Goal: Information Seeking & Learning: Check status

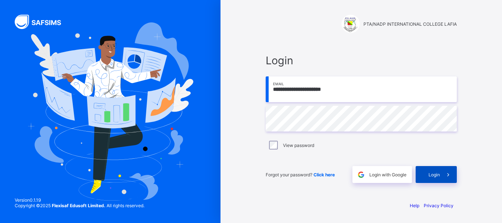
click at [433, 177] on div "Login" at bounding box center [435, 174] width 41 height 17
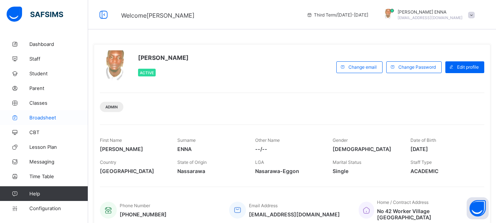
click at [47, 114] on link "Broadsheet" at bounding box center [44, 117] width 88 height 15
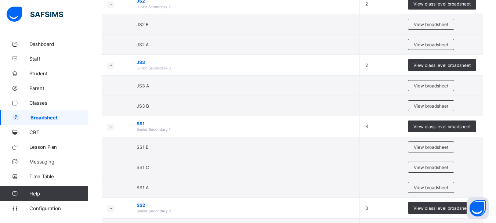
scroll to position [159, 0]
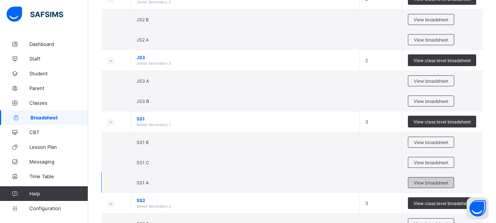
click at [435, 181] on span "View broadsheet" at bounding box center [431, 183] width 35 height 6
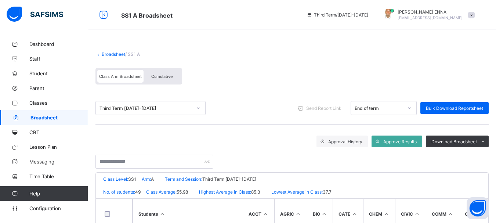
click at [167, 74] on span "Cumulative" at bounding box center [161, 76] width 21 height 5
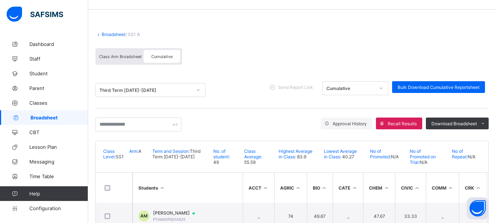
scroll to position [22, 0]
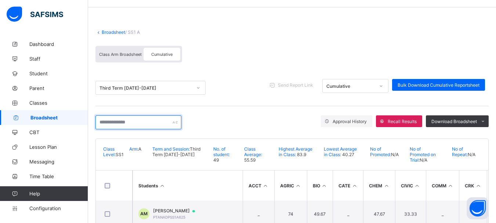
click at [153, 123] on input "text" at bounding box center [139, 122] width 86 height 14
paste input "**********"
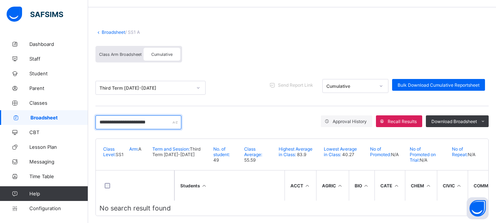
scroll to position [33, 0]
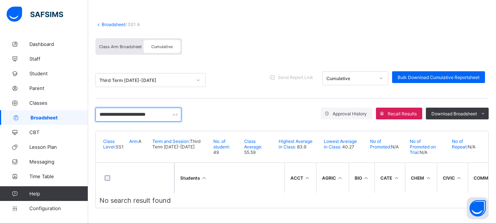
drag, startPoint x: 177, startPoint y: 111, endPoint x: 124, endPoint y: 112, distance: 52.9
click at [124, 112] on input "**********" at bounding box center [139, 115] width 86 height 14
drag, startPoint x: 150, startPoint y: 113, endPoint x: 84, endPoint y: 118, distance: 66.6
click at [84, 118] on div "**********" at bounding box center [248, 96] width 496 height 253
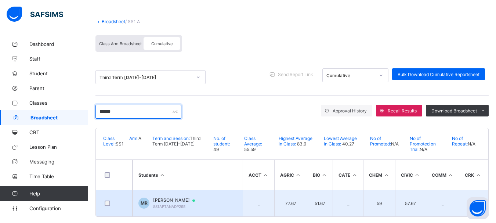
type input "******"
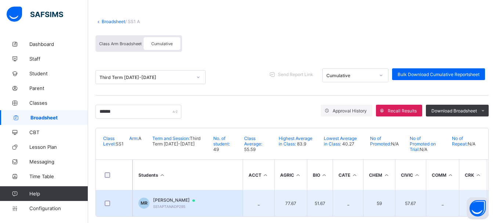
click at [174, 198] on span "[PERSON_NAME]" at bounding box center [177, 200] width 49 height 6
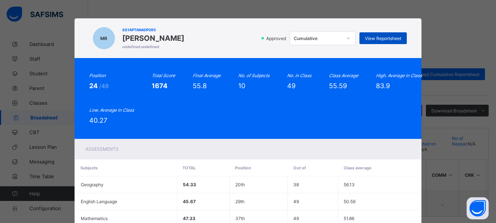
click at [387, 36] on span "View Reportsheet" at bounding box center [383, 39] width 36 height 6
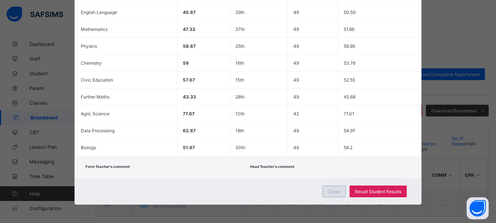
click at [330, 191] on span "Close" at bounding box center [334, 192] width 12 height 6
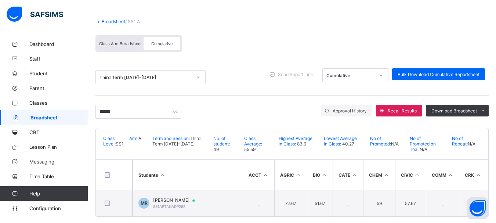
click at [106, 21] on link "Broadsheet" at bounding box center [114, 22] width 24 height 6
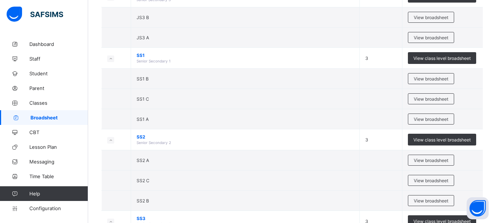
scroll to position [226, 0]
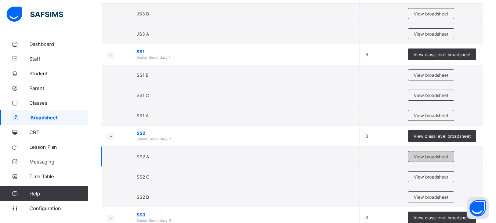
click at [439, 160] on div "View broadsheet" at bounding box center [431, 156] width 46 height 11
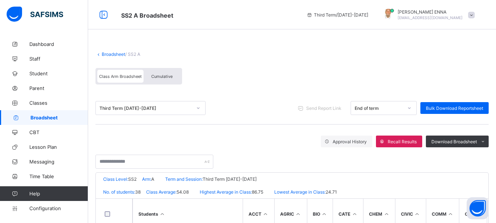
click at [173, 73] on div "Cumulative" at bounding box center [162, 76] width 37 height 13
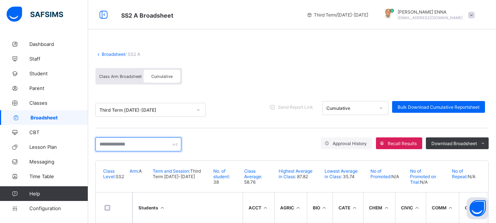
click at [144, 148] on input "text" at bounding box center [139, 144] width 86 height 14
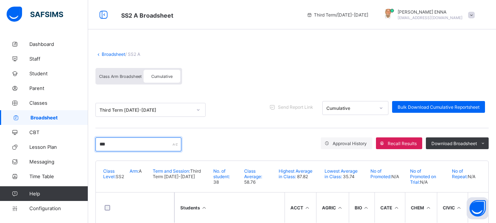
type input "******"
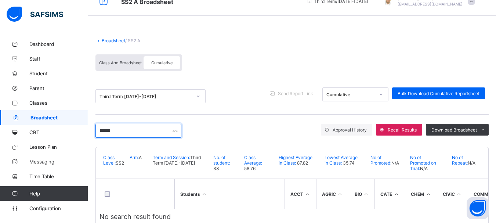
scroll to position [33, 0]
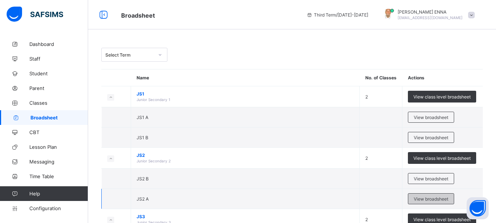
click at [423, 198] on span "View broadsheet" at bounding box center [431, 199] width 35 height 6
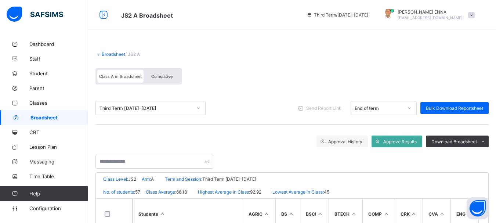
click at [169, 75] on span "Cumulative" at bounding box center [161, 76] width 21 height 5
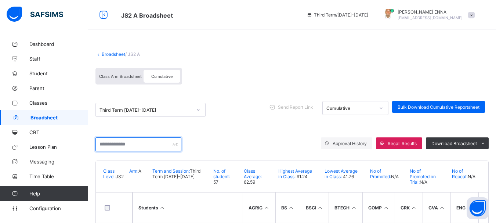
click at [143, 143] on input "text" at bounding box center [139, 144] width 86 height 14
type input "******"
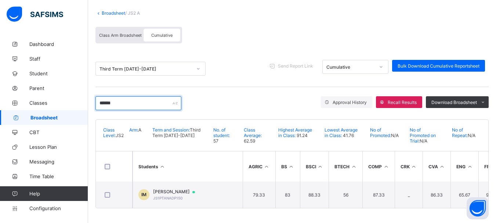
scroll to position [44, 0]
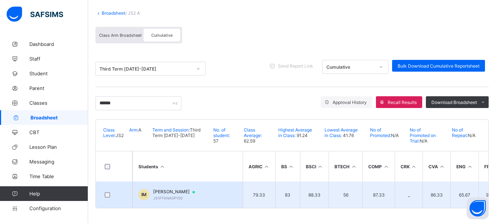
click at [181, 189] on span "[PERSON_NAME]" at bounding box center [177, 192] width 49 height 6
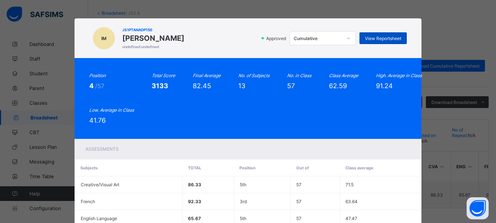
click at [387, 36] on span "View Reportsheet" at bounding box center [383, 39] width 36 height 6
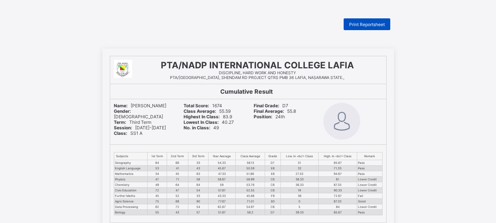
click at [371, 24] on span "Print Reportsheet" at bounding box center [367, 25] width 36 height 6
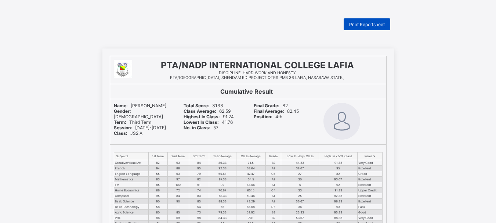
click at [368, 24] on span "Print Reportsheet" at bounding box center [367, 25] width 36 height 6
